Goal: Task Accomplishment & Management: Use online tool/utility

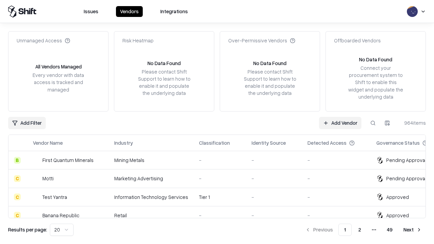
click at [340, 123] on link "Add Vendor" at bounding box center [340, 123] width 42 height 12
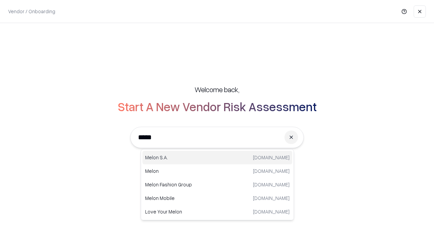
click at [217, 158] on div "[PERSON_NAME][DOMAIN_NAME]" at bounding box center [217, 158] width 150 height 14
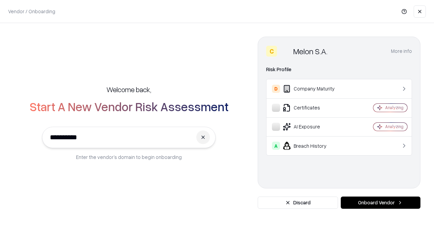
type input "**********"
click at [380, 203] on button "Onboard Vendor" at bounding box center [381, 203] width 80 height 12
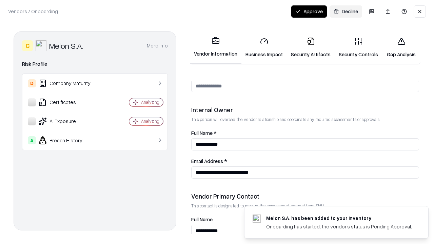
scroll to position [351, 0]
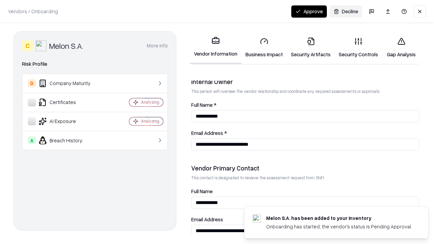
click at [264, 47] on link "Business Impact" at bounding box center [263, 48] width 45 height 32
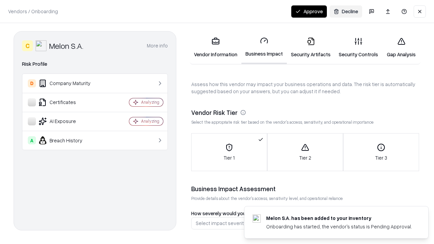
click at [311, 47] on link "Security Artifacts" at bounding box center [311, 48] width 48 height 32
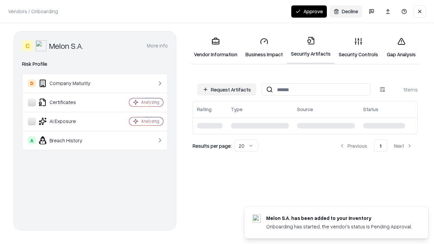
click at [227, 90] on button "Request Artifacts" at bounding box center [226, 89] width 59 height 12
